Goal: Task Accomplishment & Management: Manage account settings

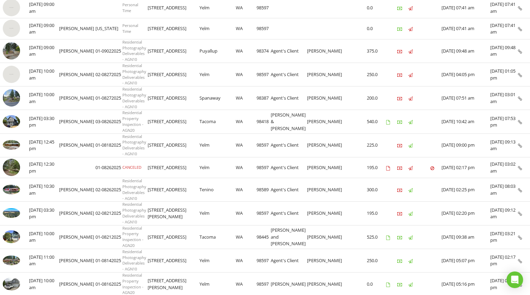
click at [12, 94] on img at bounding box center [11, 97] width 17 height 17
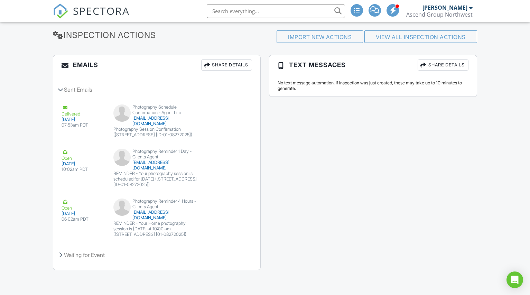
click at [233, 199] on button "View Email" at bounding box center [228, 205] width 37 height 13
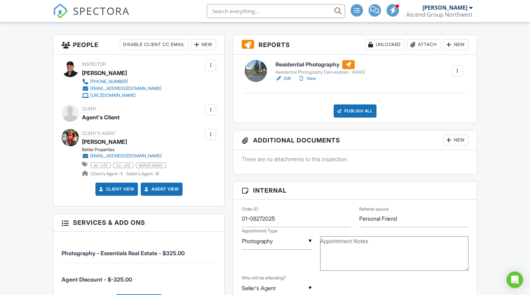
scroll to position [173, 0]
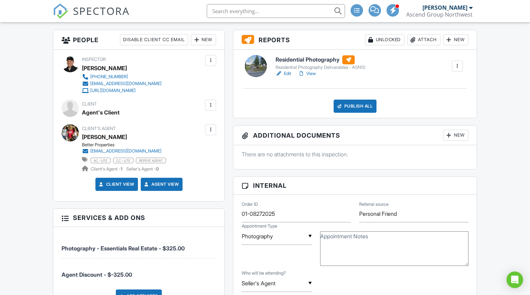
click at [284, 74] on link "Edit" at bounding box center [284, 73] width 16 height 7
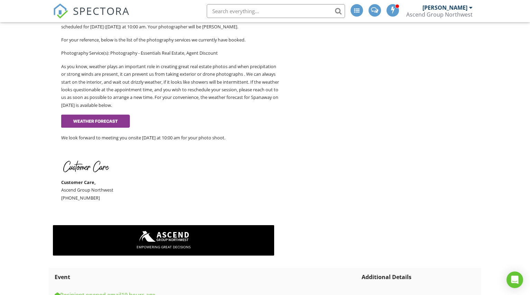
scroll to position [277, 0]
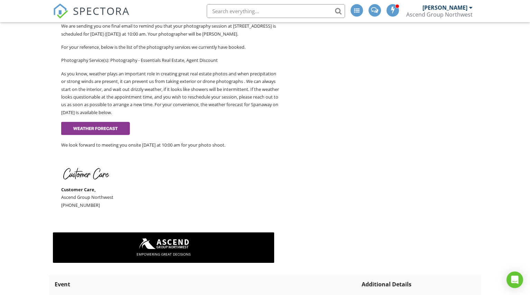
click at [78, 135] on img at bounding box center [95, 128] width 69 height 14
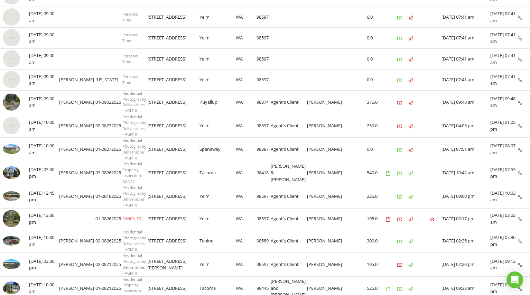
scroll to position [199, 0]
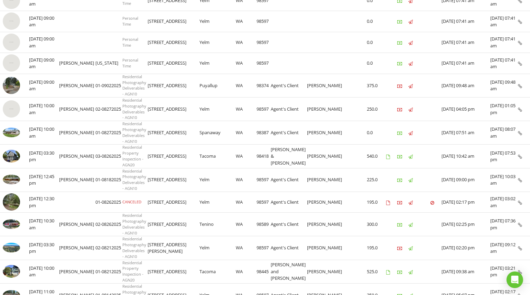
click at [14, 134] on img at bounding box center [11, 133] width 17 height 10
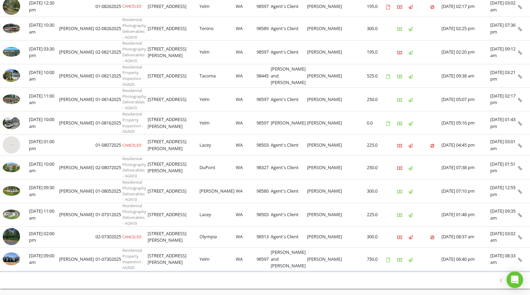
scroll to position [354, 0]
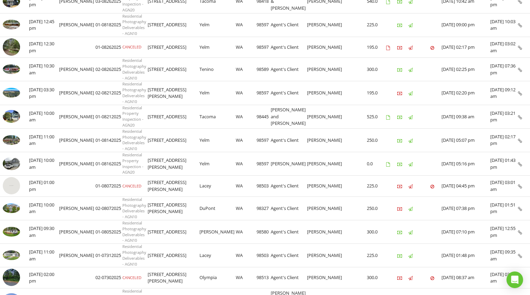
click at [11, 207] on img at bounding box center [11, 208] width 17 height 10
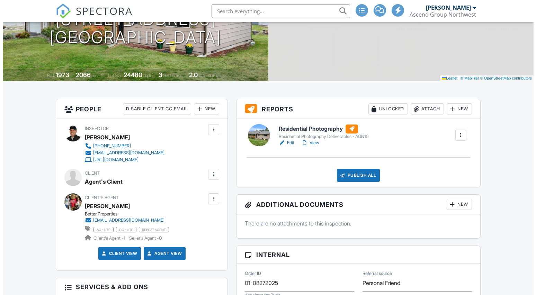
scroll to position [104, 0]
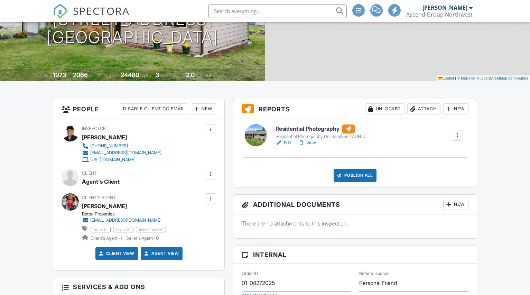
click at [358, 178] on div "Publish All" at bounding box center [355, 175] width 43 height 13
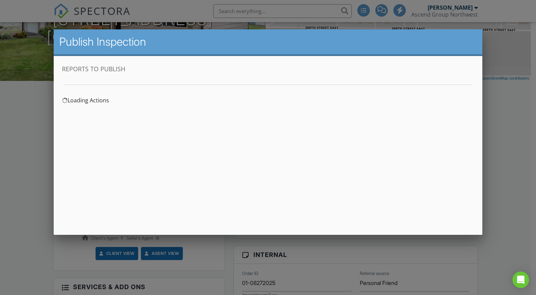
scroll to position [0, 0]
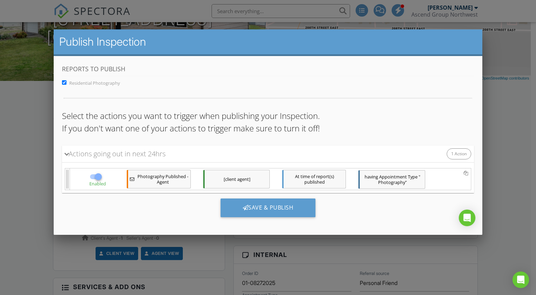
click at [262, 208] on div "Save & Publish" at bounding box center [267, 208] width 95 height 19
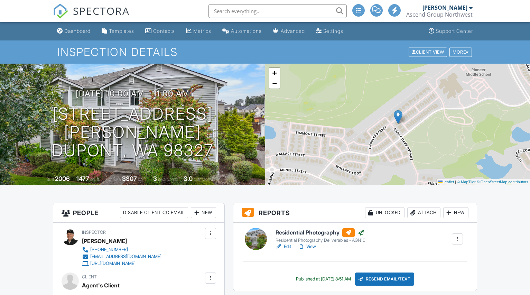
click at [463, 54] on div "More" at bounding box center [461, 51] width 22 height 9
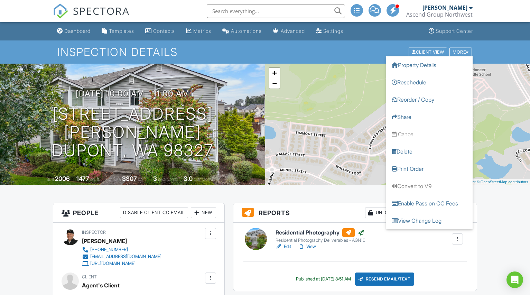
click at [430, 52] on div "Client View" at bounding box center [428, 51] width 38 height 9
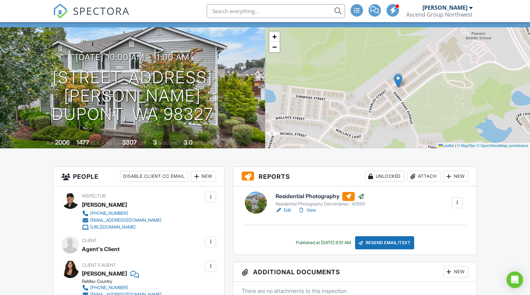
scroll to position [104, 0]
